Goal: Task Accomplishment & Management: Manage account settings

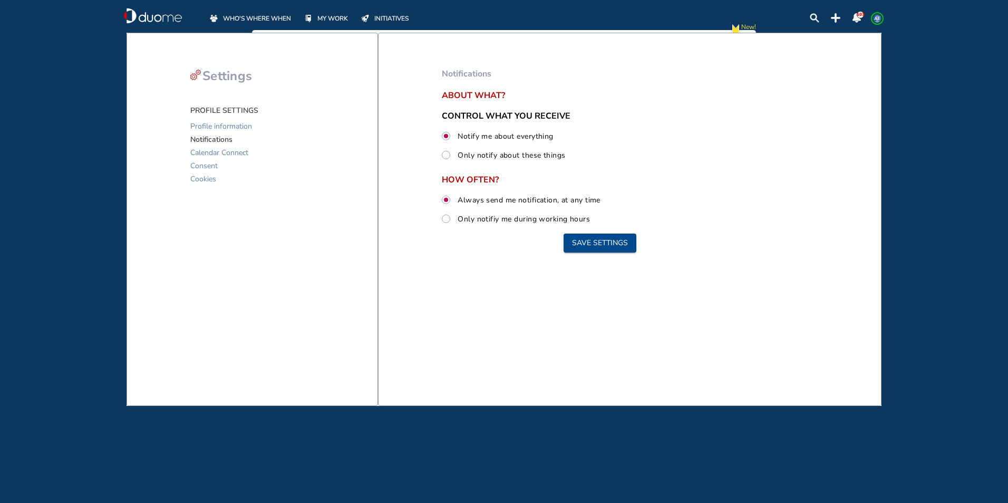
click at [267, 17] on span "WHO'S WHERE WHEN" at bounding box center [257, 18] width 68 height 11
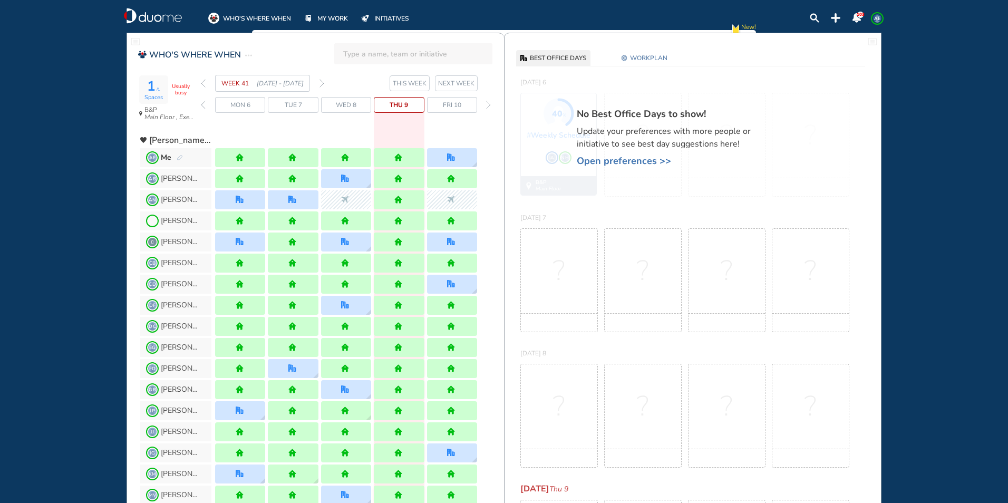
click at [327, 18] on span "MY WORK" at bounding box center [332, 18] width 31 height 11
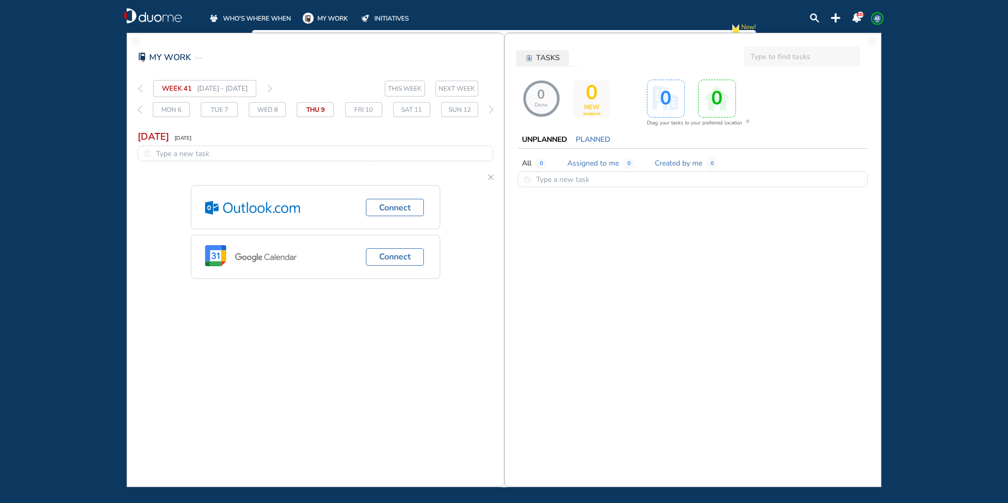
click at [272, 88] on img "thin-right-arrow-grey" at bounding box center [269, 88] width 5 height 8
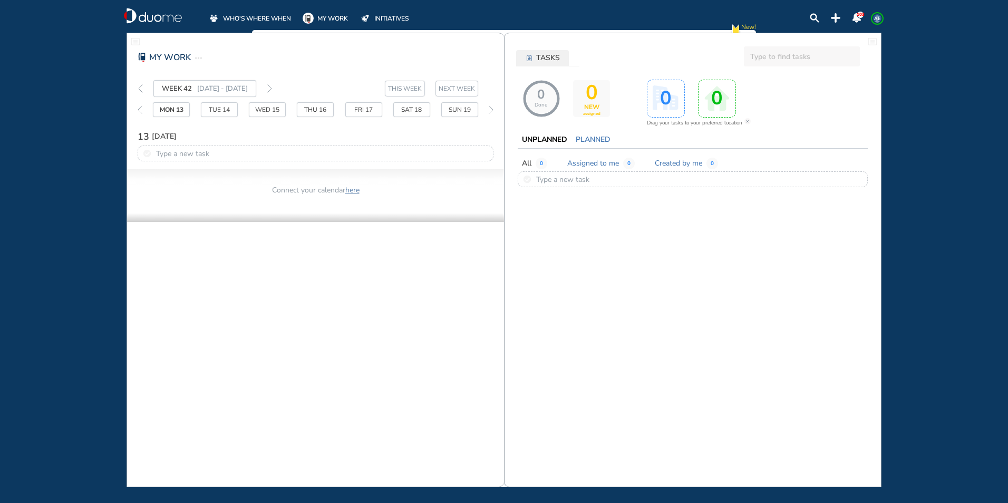
click at [328, 16] on span "MY WORK" at bounding box center [332, 18] width 31 height 11
click at [405, 89] on span "THIS WEEK" at bounding box center [405, 88] width 34 height 11
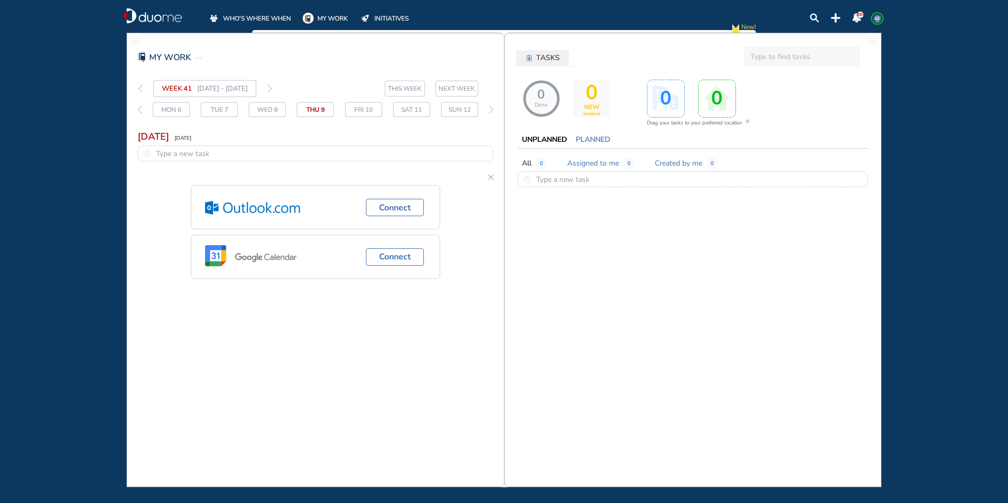
click at [458, 99] on section "WEEK 41 [DATE] - [DATE] THIS WEEK [DATE] 6 Tue 7 Wed 8 Thu 9 Fri 10 Sat 11 Sun …" at bounding box center [315, 98] width 377 height 37
click at [454, 94] on button "NEXT WEEK" at bounding box center [457, 89] width 43 height 16
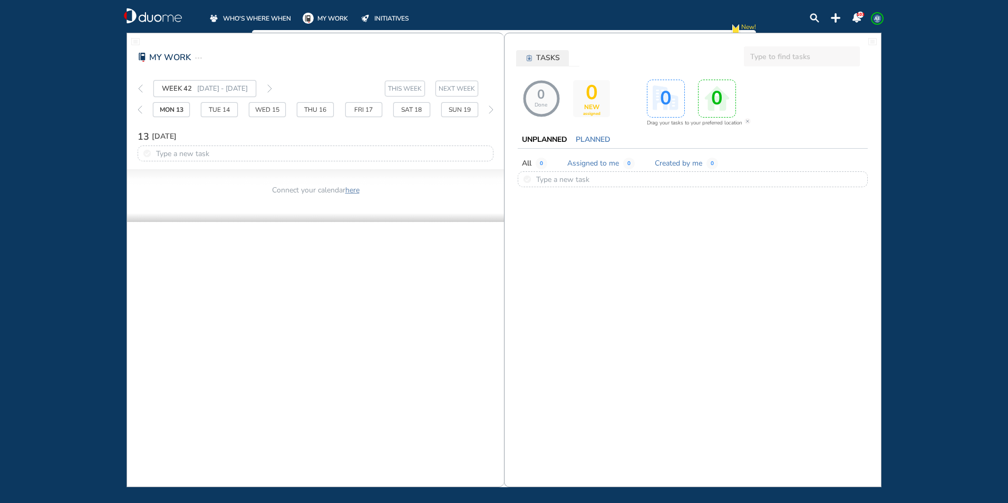
click at [771, 57] on input "text" at bounding box center [802, 56] width 116 height 20
drag, startPoint x: 241, startPoint y: 25, endPoint x: 245, endPoint y: 20, distance: 6.1
click at [245, 20] on header "WHO'S WHERE WHEN MY WORK INITIATIVES 103 AE" at bounding box center [503, 15] width 797 height 30
click at [245, 18] on span "WHO'S WHERE WHEN" at bounding box center [257, 18] width 68 height 11
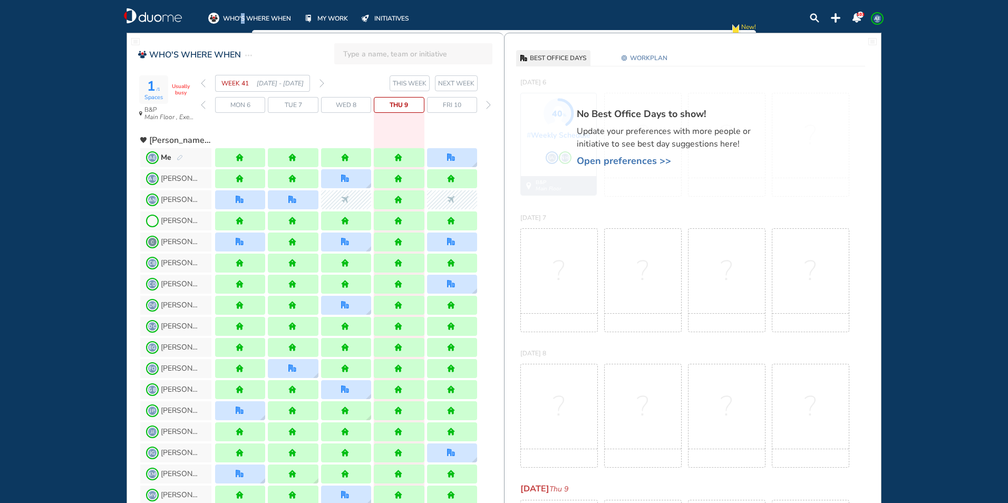
click at [646, 51] on button "WORKPLAN" at bounding box center [644, 58] width 55 height 16
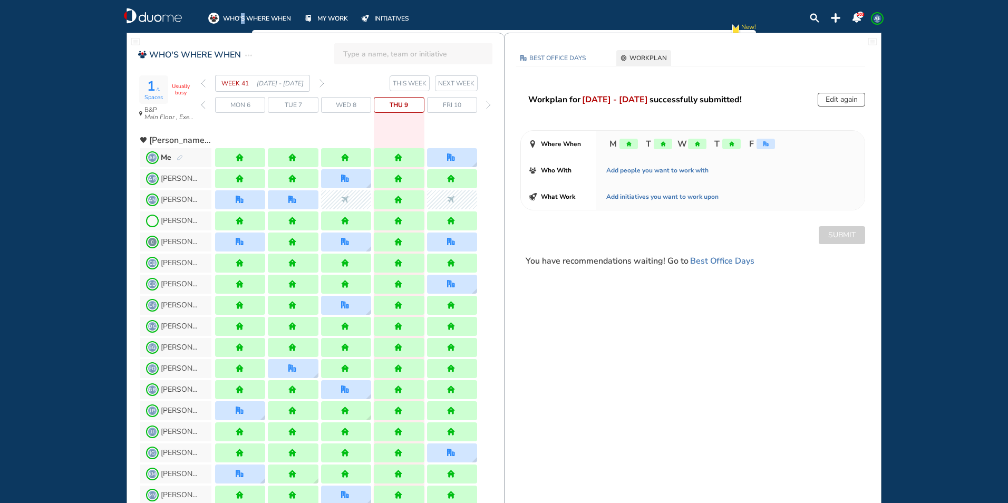
click at [321, 82] on img "forward week" at bounding box center [322, 83] width 5 height 8
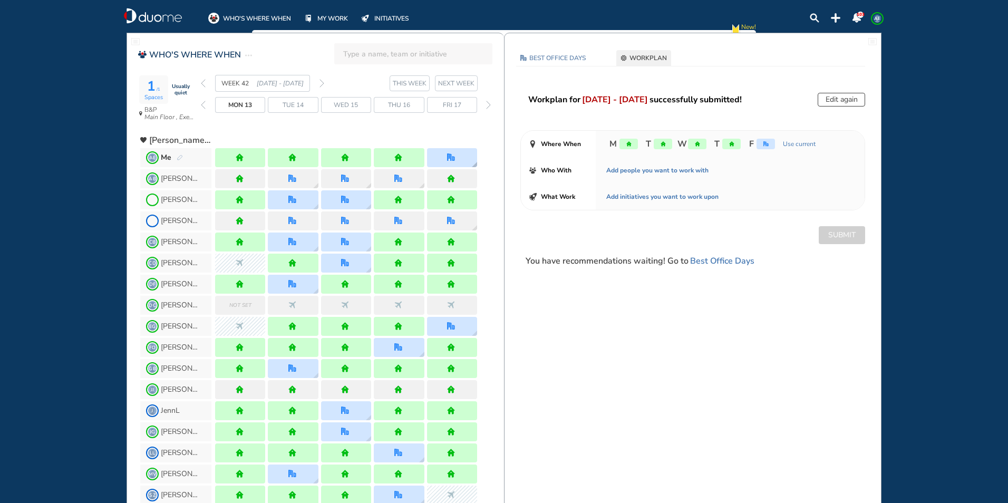
click at [444, 160] on div at bounding box center [452, 157] width 50 height 19
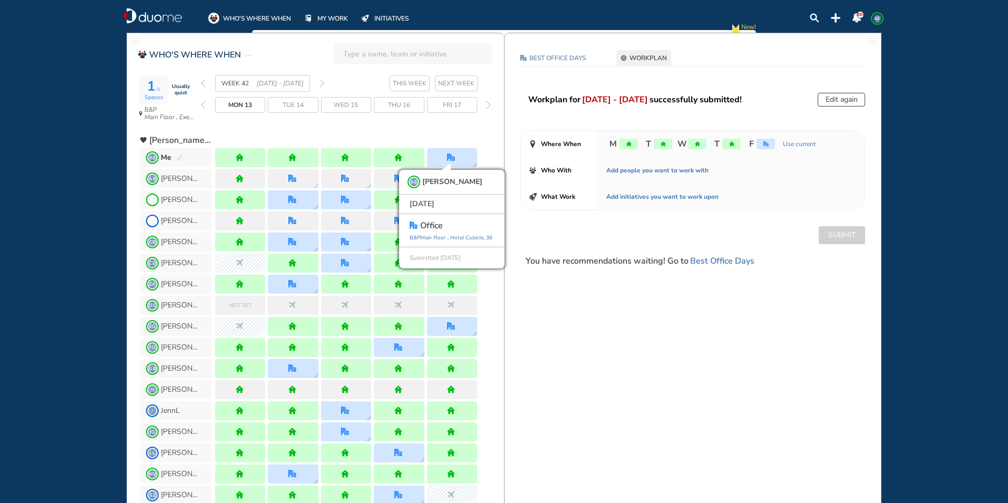
click at [323, 82] on img "forward week" at bounding box center [322, 83] width 5 height 8
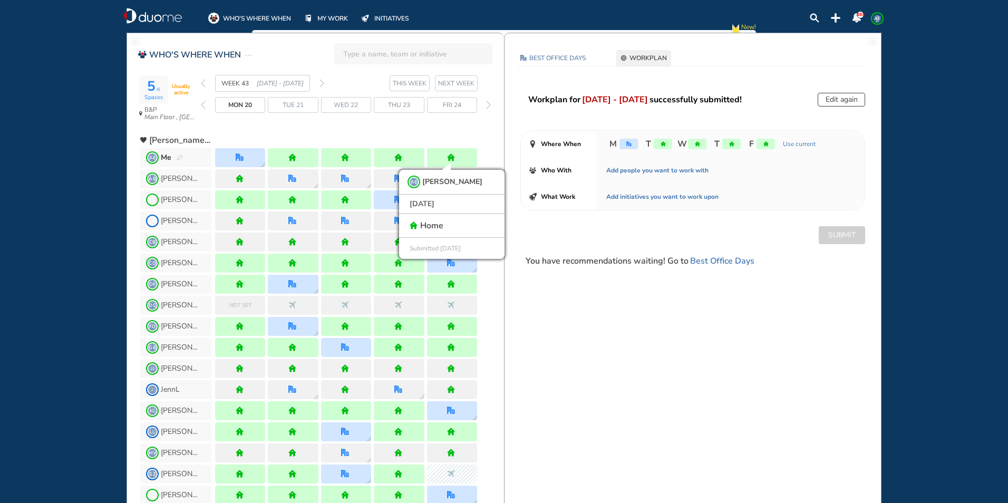
click at [829, 103] on button "Edit again" at bounding box center [841, 100] width 47 height 14
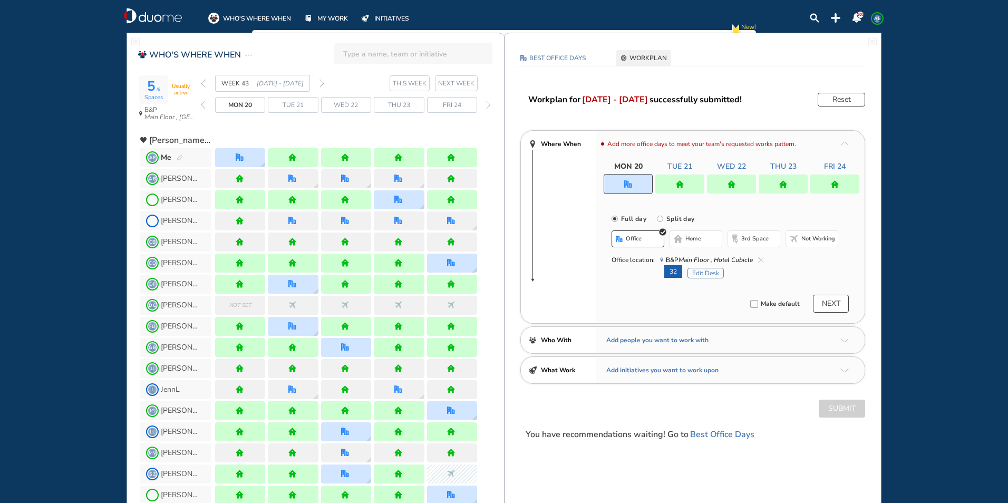
click at [829, 183] on div at bounding box center [834, 184] width 49 height 19
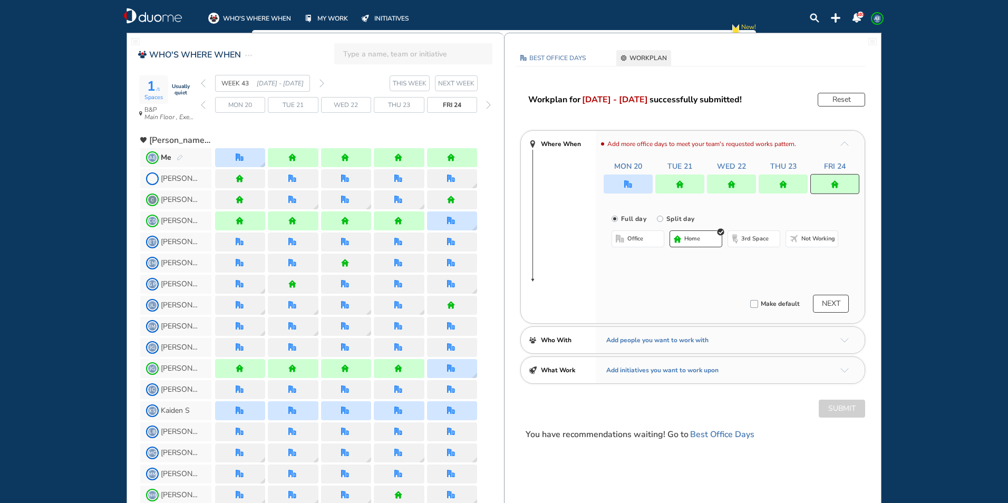
click at [655, 241] on button "office" at bounding box center [638, 238] width 53 height 17
click at [683, 235] on button "home" at bounding box center [696, 238] width 53 height 17
click at [637, 184] on div at bounding box center [628, 184] width 49 height 19
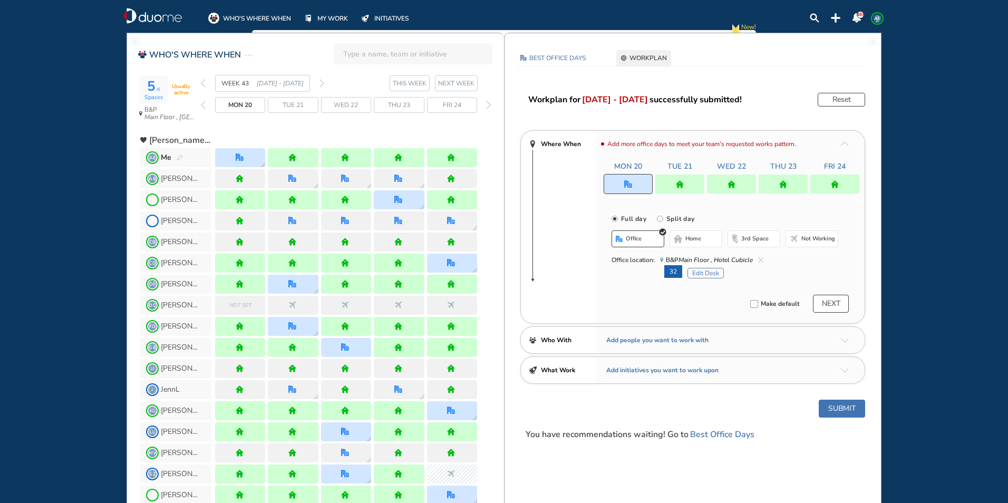
click at [689, 243] on button "home" at bounding box center [696, 238] width 53 height 17
click at [828, 191] on div at bounding box center [834, 184] width 49 height 19
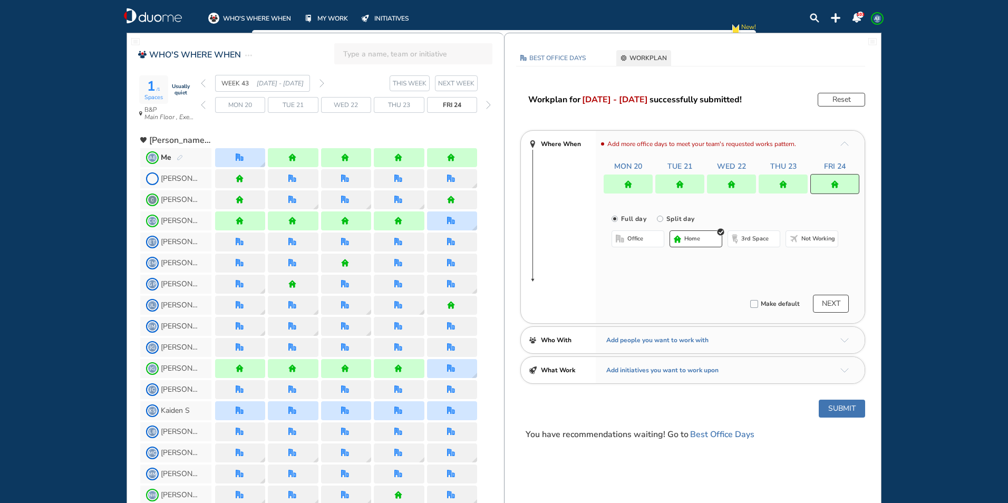
click at [630, 241] on span "office" at bounding box center [635, 239] width 16 height 8
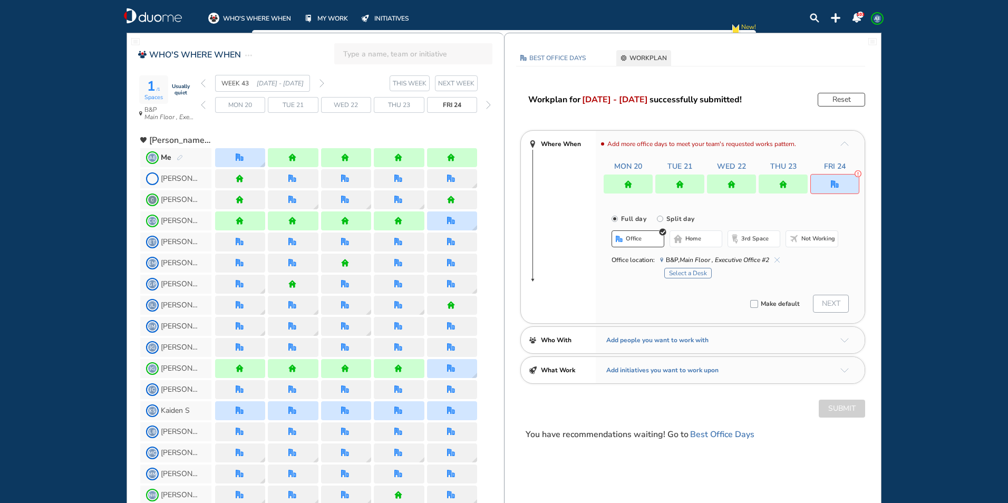
click at [697, 272] on button "Select a Desk" at bounding box center [687, 273] width 47 height 11
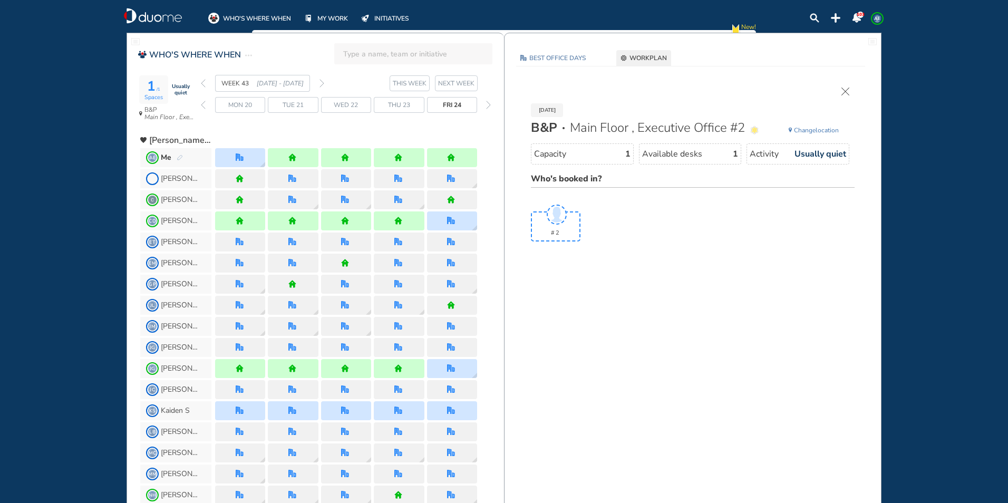
click at [324, 83] on section "WEEK 43 [DATE] - [DATE] THIS WEEK NEXT WEEK" at bounding box center [352, 83] width 303 height 17
click at [322, 83] on img "forward week" at bounding box center [322, 83] width 5 height 8
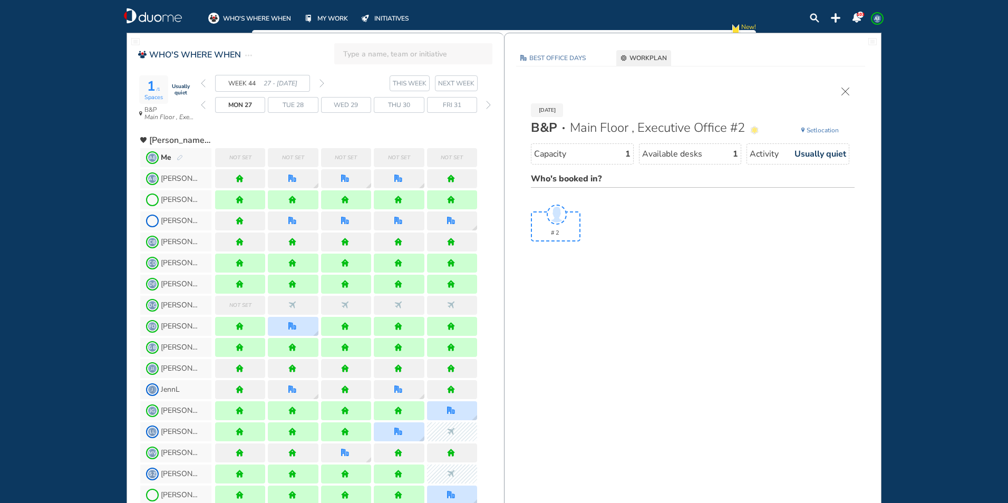
click at [646, 57] on span "WORKPLAN" at bounding box center [648, 58] width 37 height 11
click at [646, 56] on span "WORKPLAN" at bounding box center [648, 58] width 37 height 11
click at [206, 83] on div "WEEK 44 27 - [DATE]" at bounding box center [262, 83] width 123 height 17
click at [640, 58] on span "WORKPLAN" at bounding box center [648, 58] width 37 height 11
click at [205, 81] on img "back week" at bounding box center [203, 83] width 5 height 8
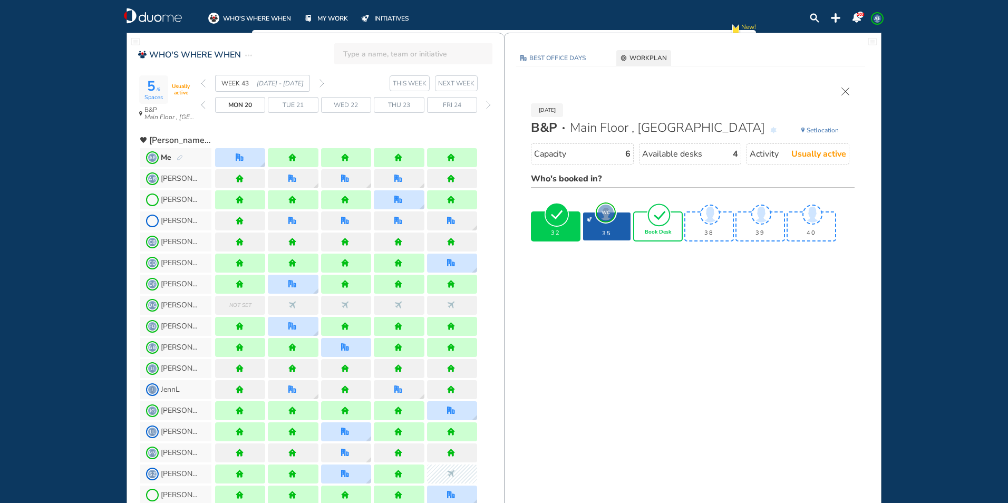
click at [662, 220] on img "tick-rounded-outline" at bounding box center [659, 214] width 24 height 25
click at [661, 219] on img "tick-rounded-outline" at bounding box center [659, 214] width 24 height 25
drag, startPoint x: 667, startPoint y: 232, endPoint x: 655, endPoint y: 220, distance: 16.8
click at [655, 219] on img "tick-rounded-outline" at bounding box center [659, 214] width 24 height 25
click at [663, 226] on img "tick-rounded-outline" at bounding box center [659, 214] width 24 height 25
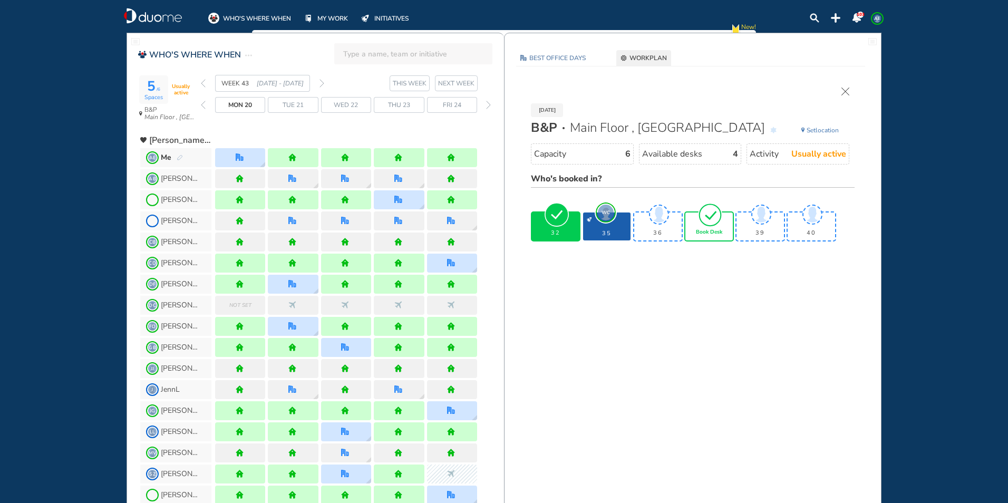
click at [841, 93] on div "[DATE] B&P Main Floor , Hotel Cubicle Set location Capacity 6 Available desks 4…" at bounding box center [692, 167] width 345 height 159
click at [843, 93] on img "cross-thin" at bounding box center [846, 92] width 8 height 8
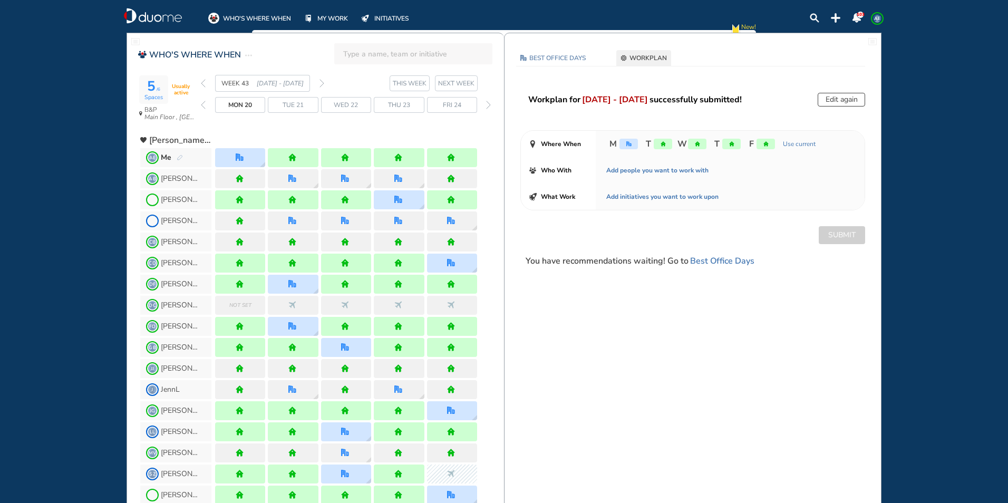
click at [701, 144] on div "home" at bounding box center [697, 144] width 18 height 11
click at [846, 102] on button "Edit again" at bounding box center [841, 100] width 47 height 14
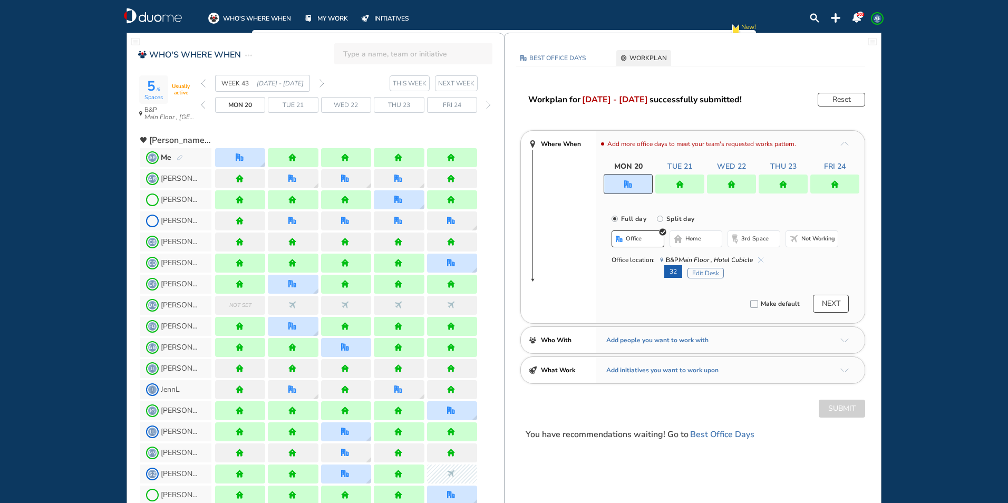
click at [725, 189] on div at bounding box center [731, 184] width 49 height 19
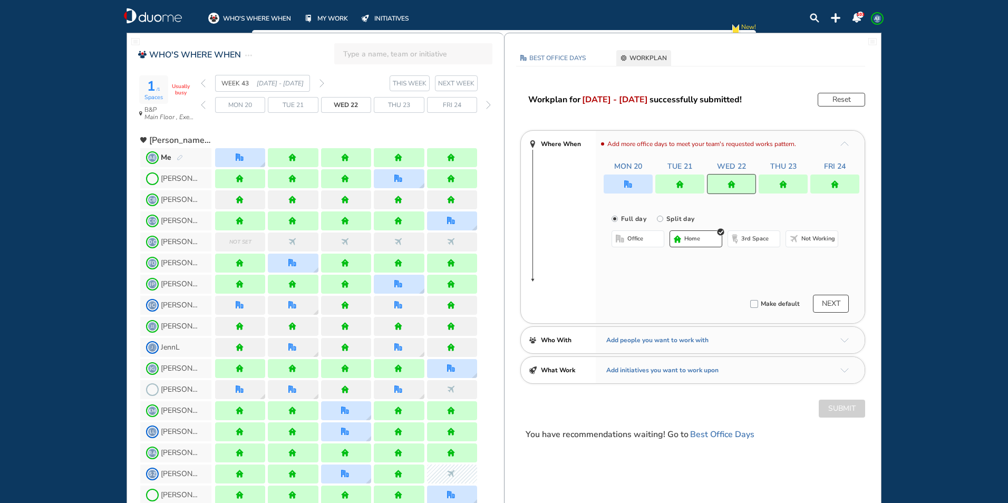
click at [644, 238] on button "office" at bounding box center [638, 238] width 53 height 17
click at [417, 84] on span "THIS WEEK" at bounding box center [410, 83] width 34 height 11
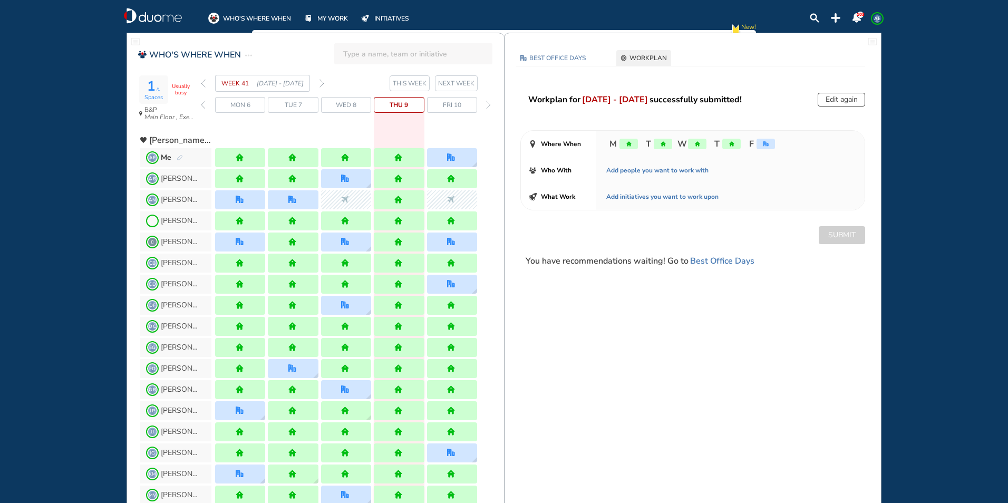
click at [323, 83] on img "forward week" at bounding box center [322, 83] width 5 height 8
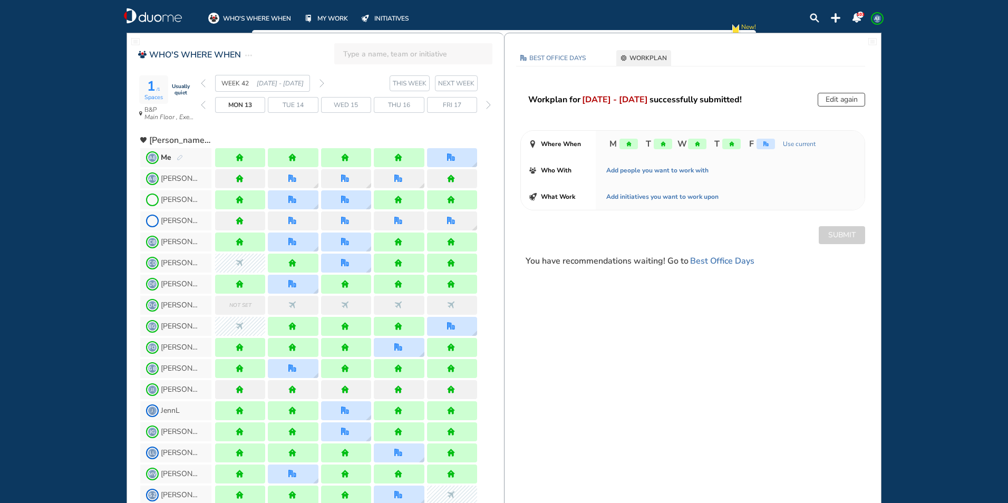
click at [325, 81] on section "WEEK 42 [DATE] - [DATE] THIS WEEK NEXT WEEK" at bounding box center [352, 83] width 303 height 17
click at [323, 82] on img "forward week" at bounding box center [322, 83] width 5 height 8
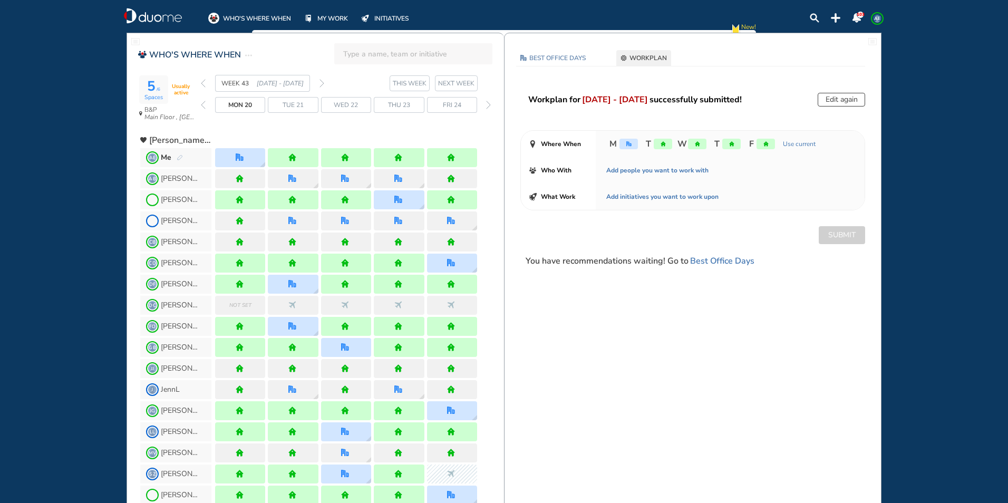
click at [841, 104] on button "Edit again" at bounding box center [841, 100] width 47 height 14
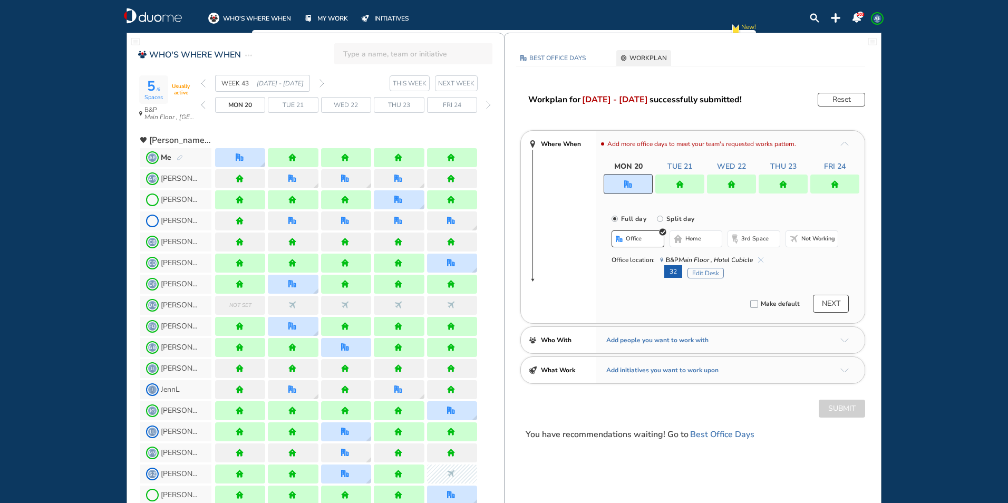
click at [734, 189] on div at bounding box center [731, 184] width 49 height 19
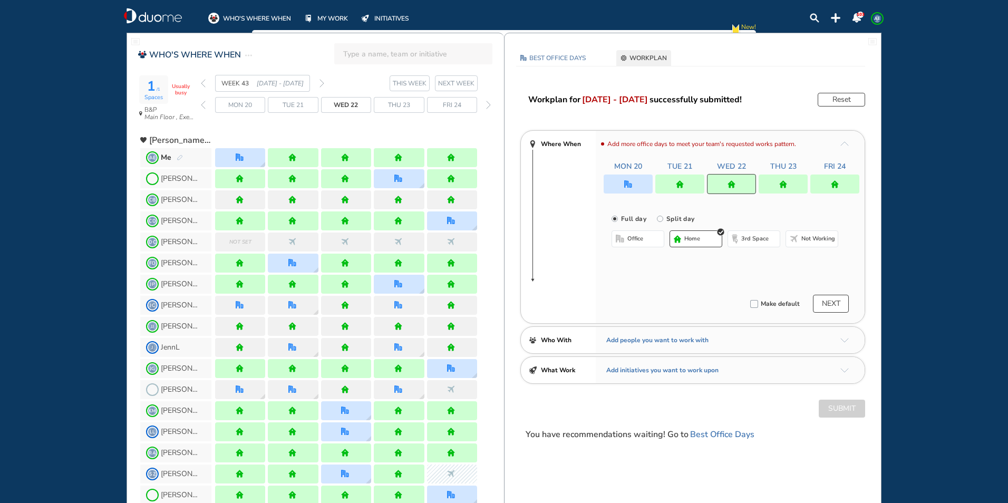
click at [644, 236] on button "office" at bounding box center [638, 238] width 53 height 17
click at [688, 235] on span "home" at bounding box center [693, 239] width 16 height 8
click at [783, 181] on img "home" at bounding box center [783, 184] width 8 height 8
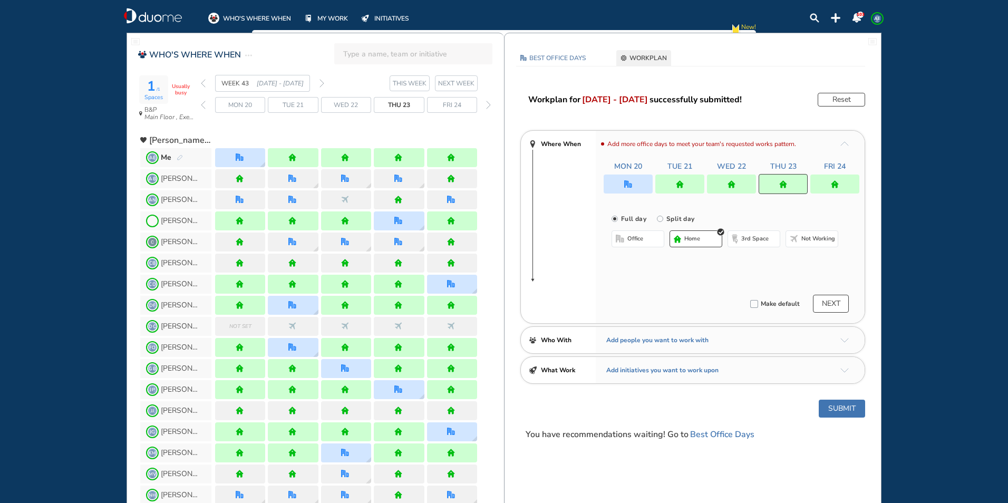
click at [631, 238] on span "office" at bounding box center [635, 239] width 16 height 8
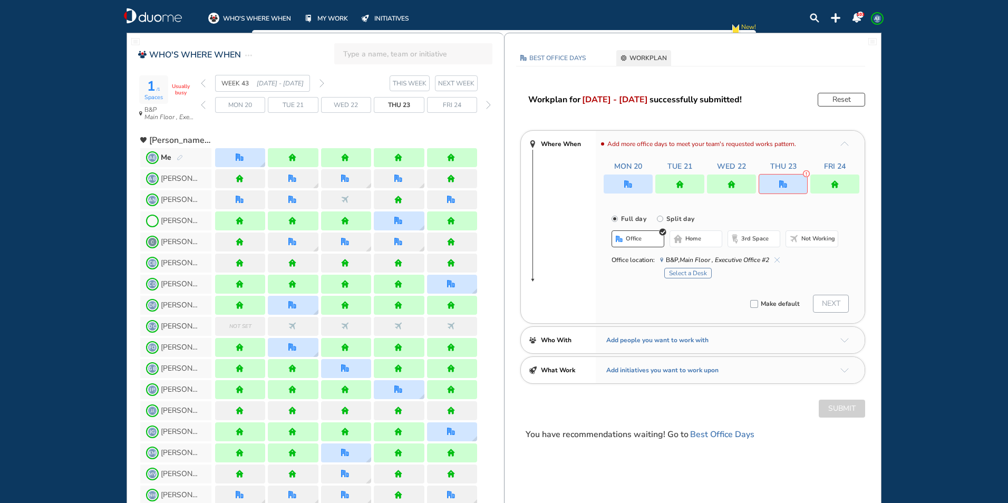
click at [703, 239] on button "home" at bounding box center [696, 238] width 53 height 17
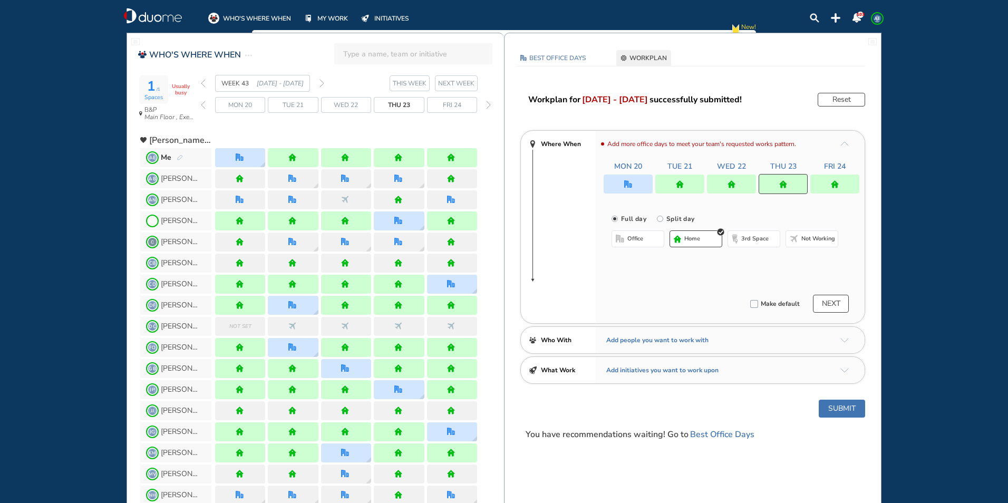
click at [834, 180] on img "home" at bounding box center [835, 184] width 8 height 8
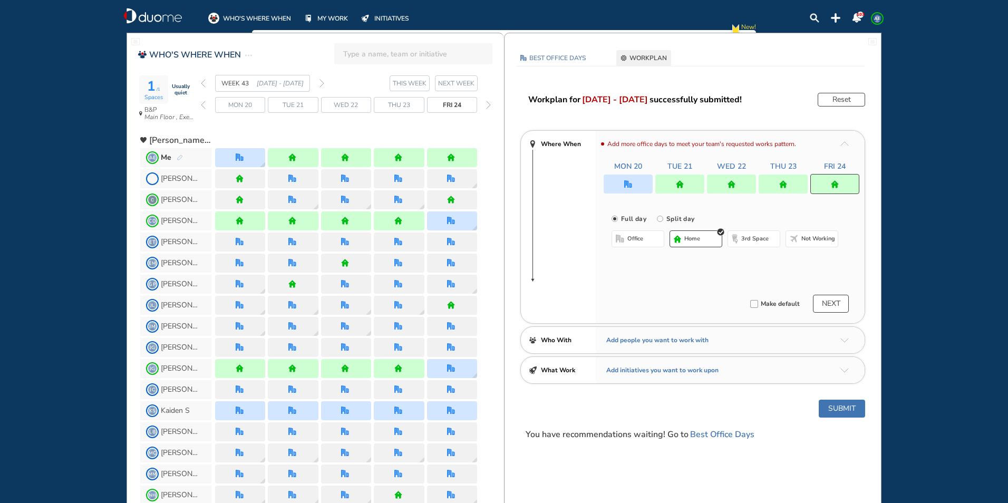
click at [647, 235] on button "office" at bounding box center [638, 238] width 53 height 17
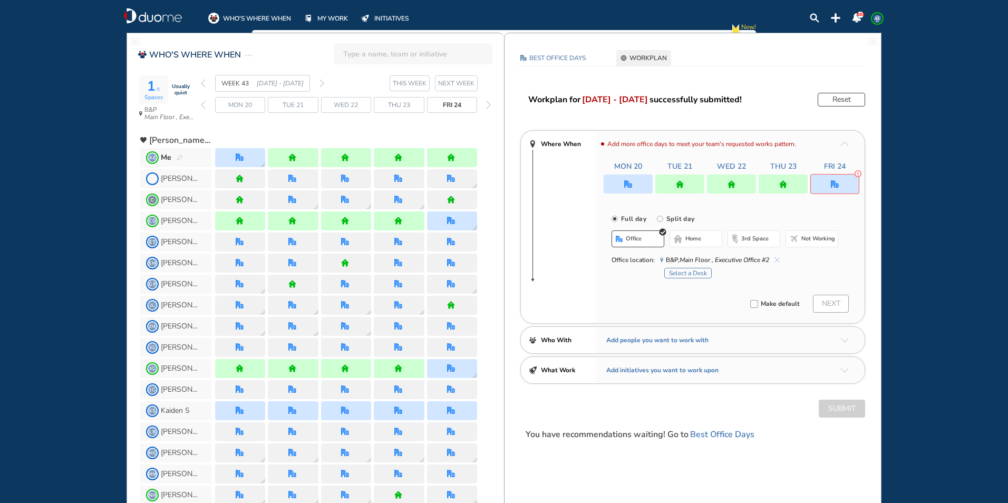
click at [205, 79] on div "WEEK 43 [DATE] - [DATE]" at bounding box center [262, 83] width 123 height 17
click at [205, 82] on img "back week" at bounding box center [203, 83] width 5 height 8
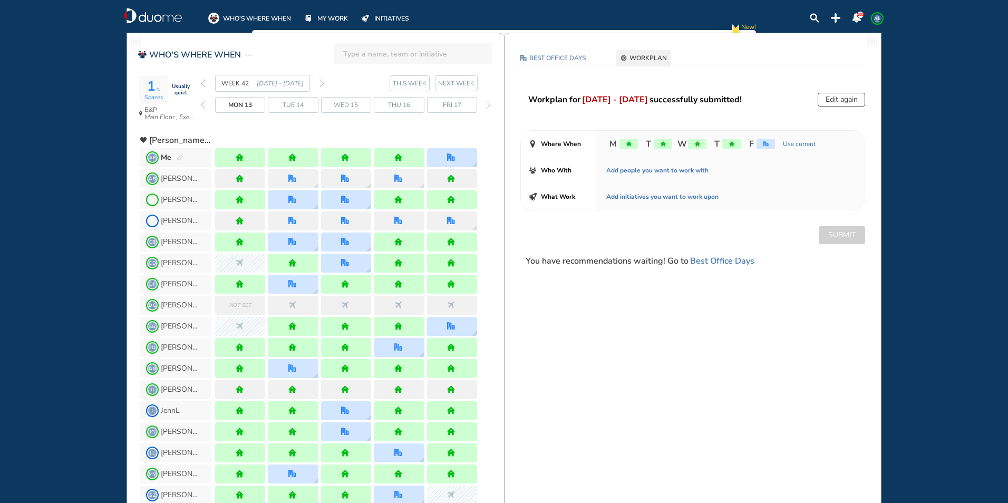
click at [205, 82] on img "back week" at bounding box center [203, 83] width 5 height 8
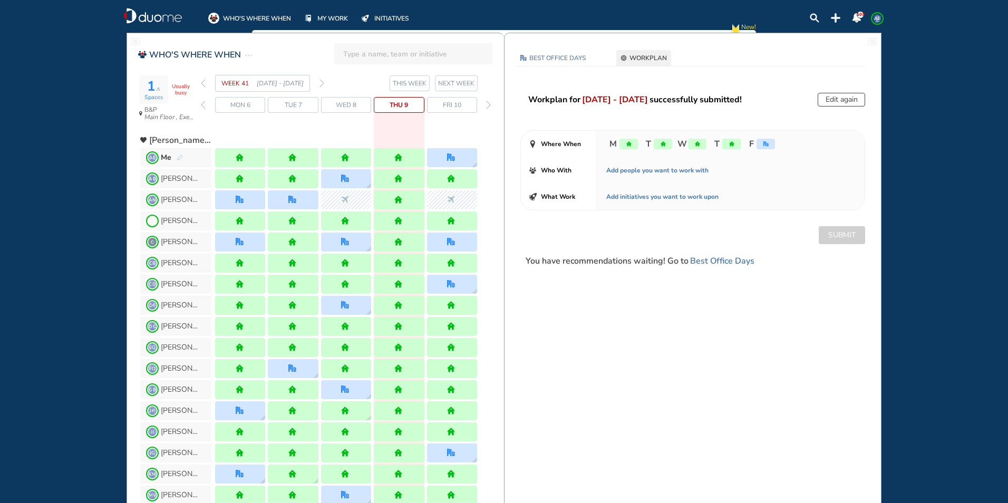
click at [322, 83] on img "forward week" at bounding box center [322, 83] width 5 height 8
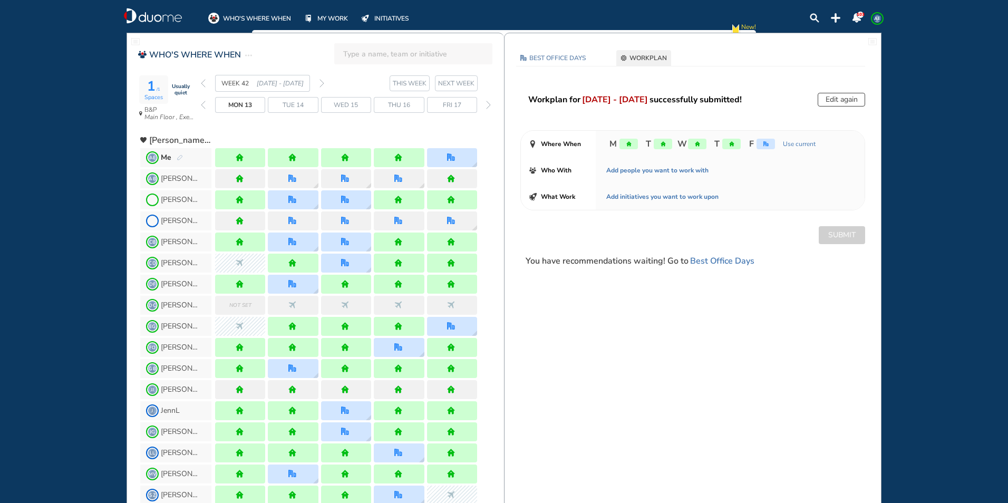
click at [351, 156] on div at bounding box center [346, 157] width 50 height 19
click at [701, 144] on div "home" at bounding box center [697, 144] width 18 height 11
click at [835, 101] on button "Edit again" at bounding box center [841, 100] width 47 height 14
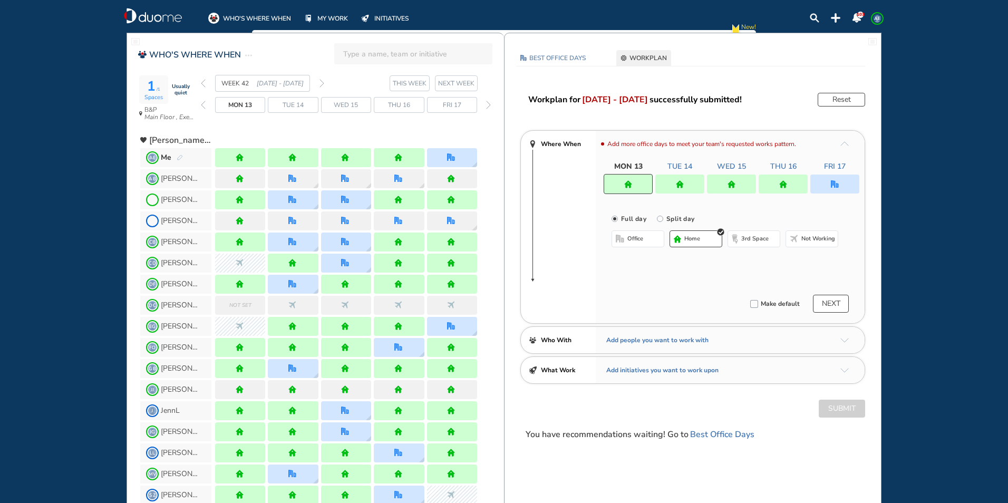
click at [737, 185] on div at bounding box center [731, 184] width 49 height 19
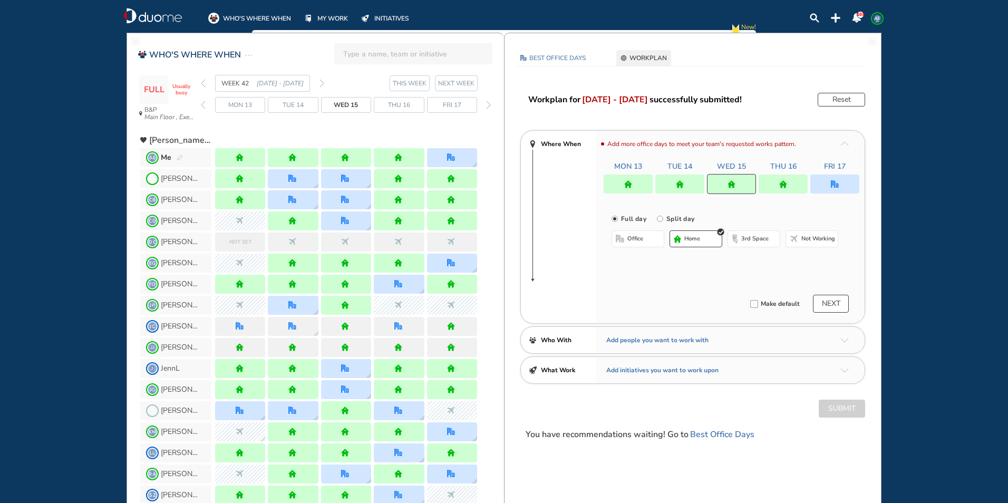
click at [649, 239] on button "office" at bounding box center [638, 238] width 53 height 17
